Goal: Information Seeking & Learning: Learn about a topic

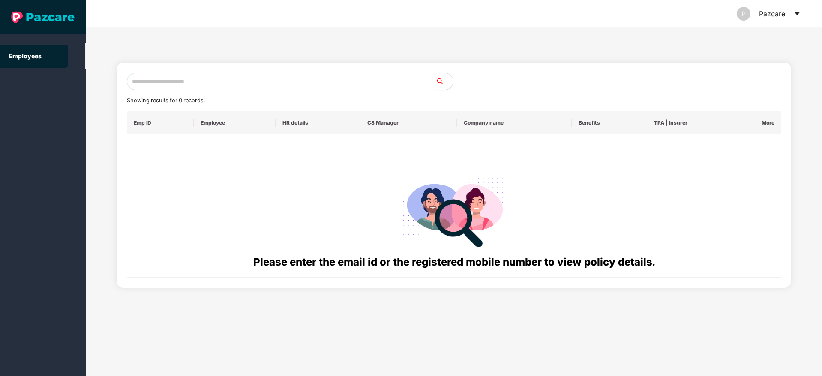
click at [348, 84] on input "text" at bounding box center [281, 81] width 309 height 17
paste input "**********"
drag, startPoint x: 218, startPoint y: 80, endPoint x: 73, endPoint y: 83, distance: 144.5
click at [73, 83] on section "**********" at bounding box center [411, 188] width 822 height 376
paste input "text"
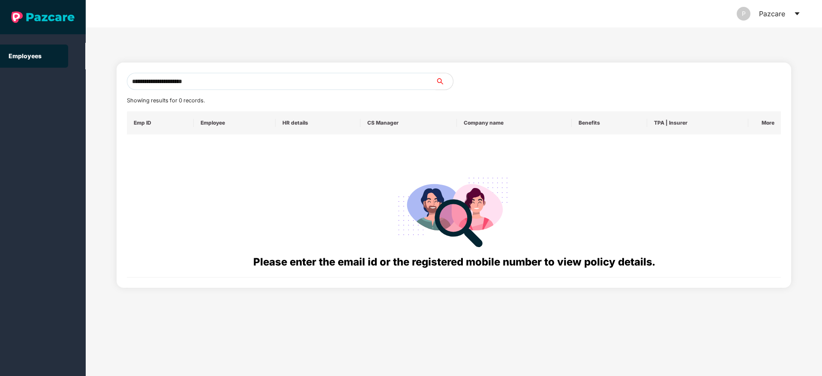
drag, startPoint x: 222, startPoint y: 82, endPoint x: 110, endPoint y: 87, distance: 111.6
click at [110, 87] on div "**********" at bounding box center [454, 201] width 737 height 349
paste input "text"
click at [134, 84] on input "**********" at bounding box center [281, 81] width 309 height 17
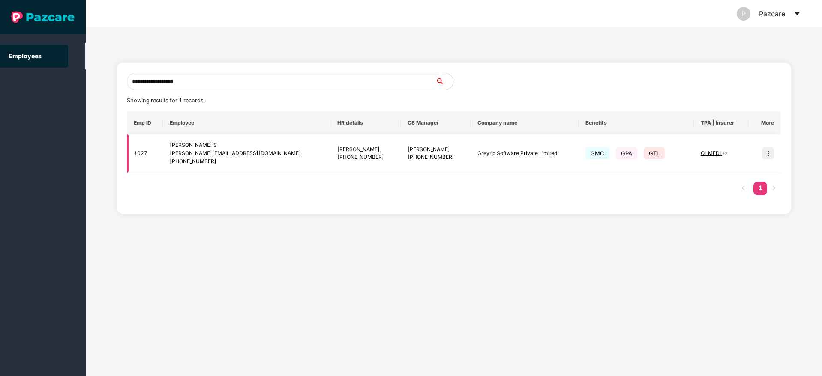
type input "**********"
click at [764, 152] on img at bounding box center [768, 153] width 12 height 12
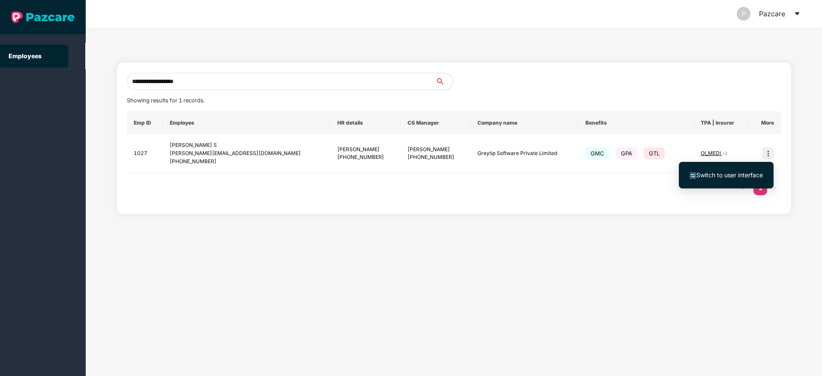
click at [725, 182] on li "Switch to user interface" at bounding box center [726, 175] width 95 height 18
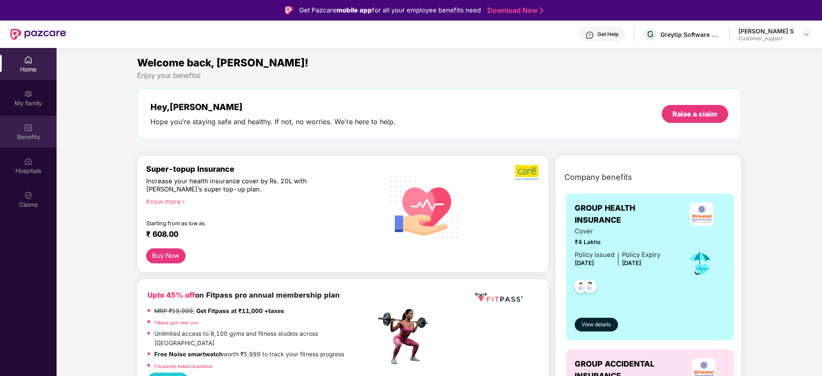
click at [34, 127] on div "Benefits" at bounding box center [28, 132] width 57 height 32
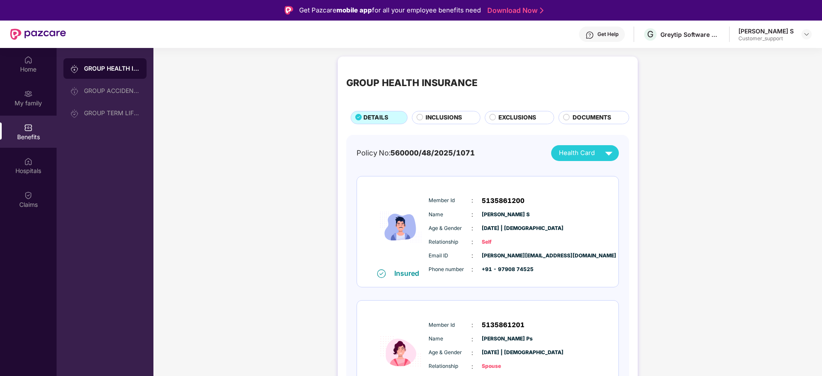
click at [456, 118] on span "INCLUSIONS" at bounding box center [444, 117] width 36 height 9
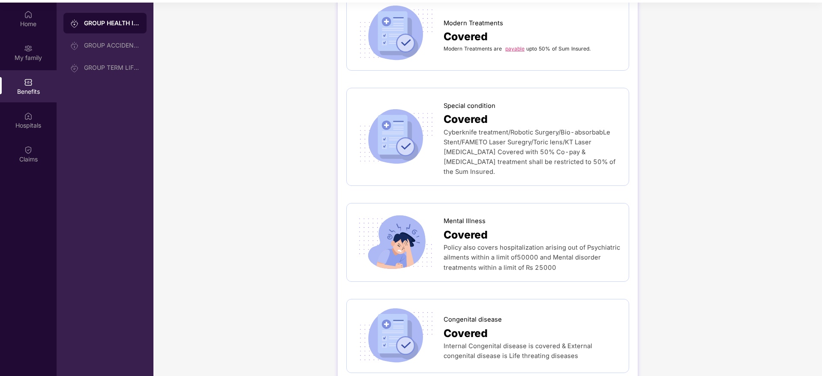
scroll to position [48, 0]
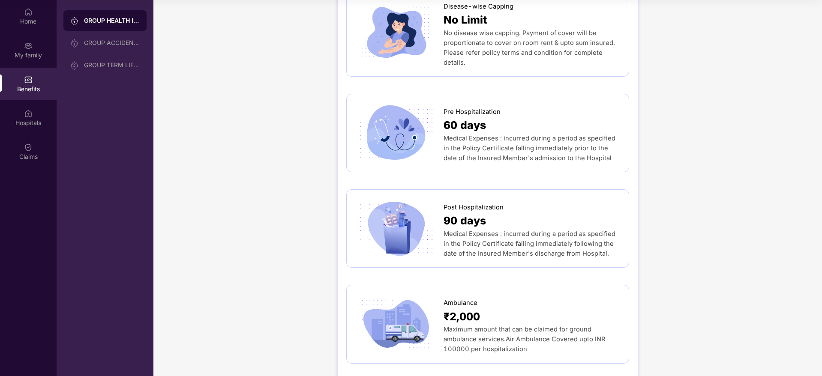
scroll to position [0, 0]
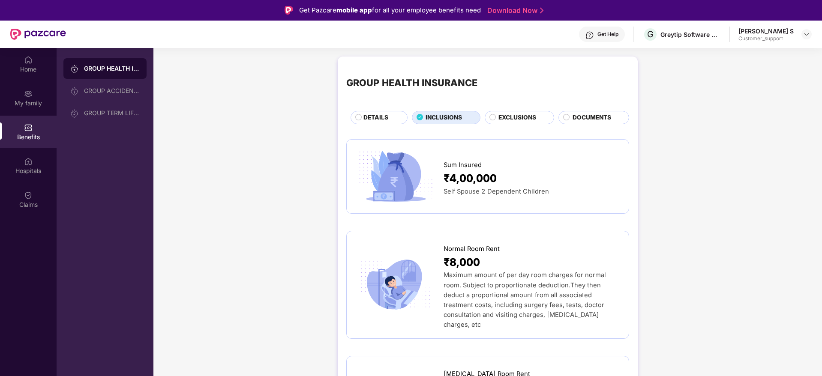
click at [592, 118] on span "DOCUMENTS" at bounding box center [592, 117] width 39 height 9
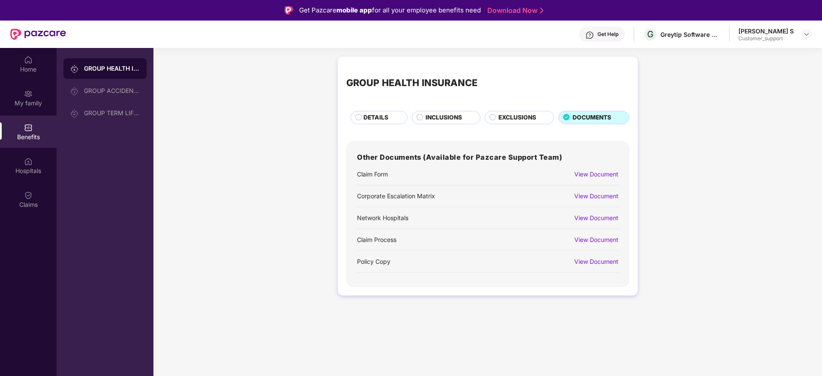
click at [602, 262] on div "View Document" at bounding box center [597, 261] width 44 height 9
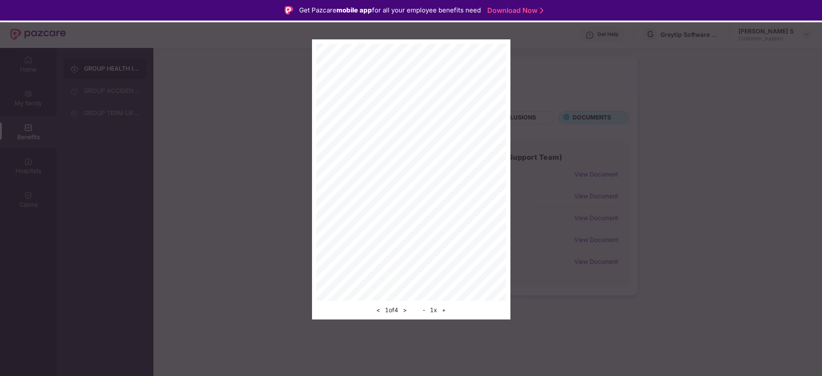
click at [446, 312] on button "+" at bounding box center [443, 310] width 9 height 10
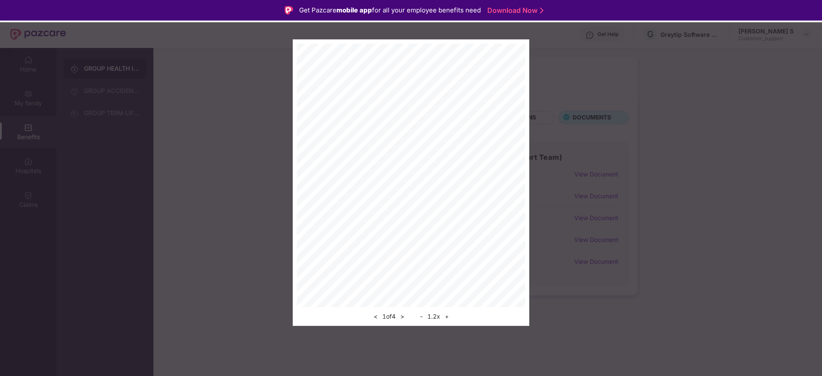
drag, startPoint x: 446, startPoint y: 312, endPoint x: 401, endPoint y: 318, distance: 45.4
click at [401, 318] on div "< 1 of 4 > - 1.2 x +" at bounding box center [411, 314] width 228 height 15
click at [401, 318] on button ">" at bounding box center [402, 317] width 9 height 10
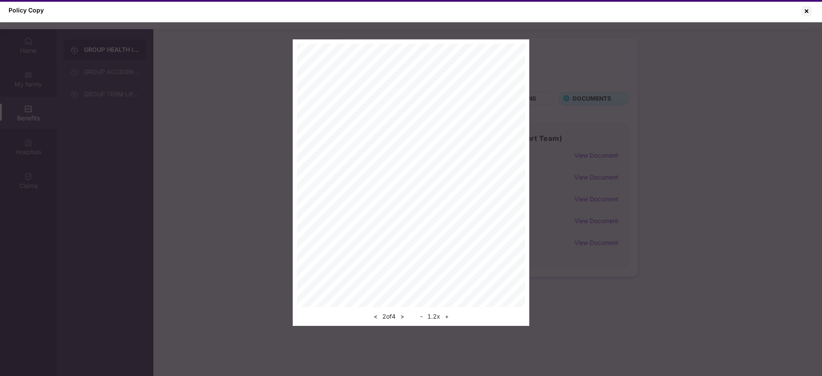
scroll to position [45, 0]
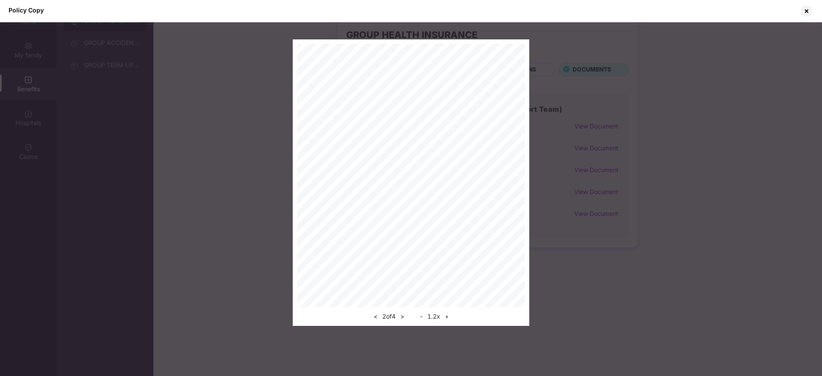
click at [403, 318] on button ">" at bounding box center [402, 317] width 9 height 10
click at [807, 9] on div at bounding box center [807, 11] width 14 height 14
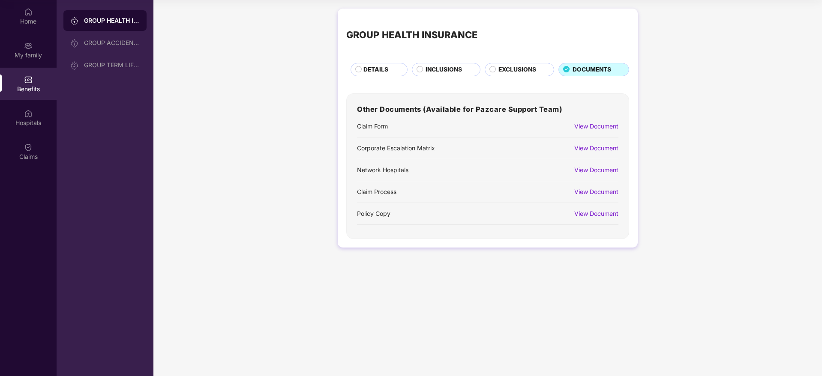
click at [374, 72] on span "DETAILS" at bounding box center [376, 69] width 25 height 9
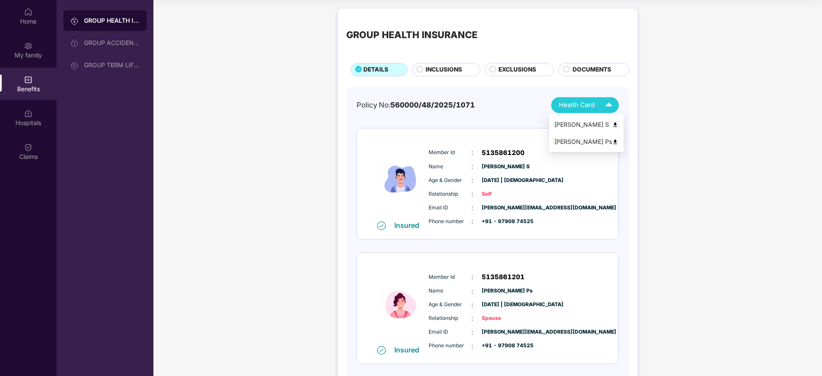
click at [577, 107] on span "Health Card" at bounding box center [577, 105] width 36 height 10
click at [575, 128] on div "[PERSON_NAME] S" at bounding box center [586, 124] width 64 height 9
